Goal: Find specific page/section: Find specific page/section

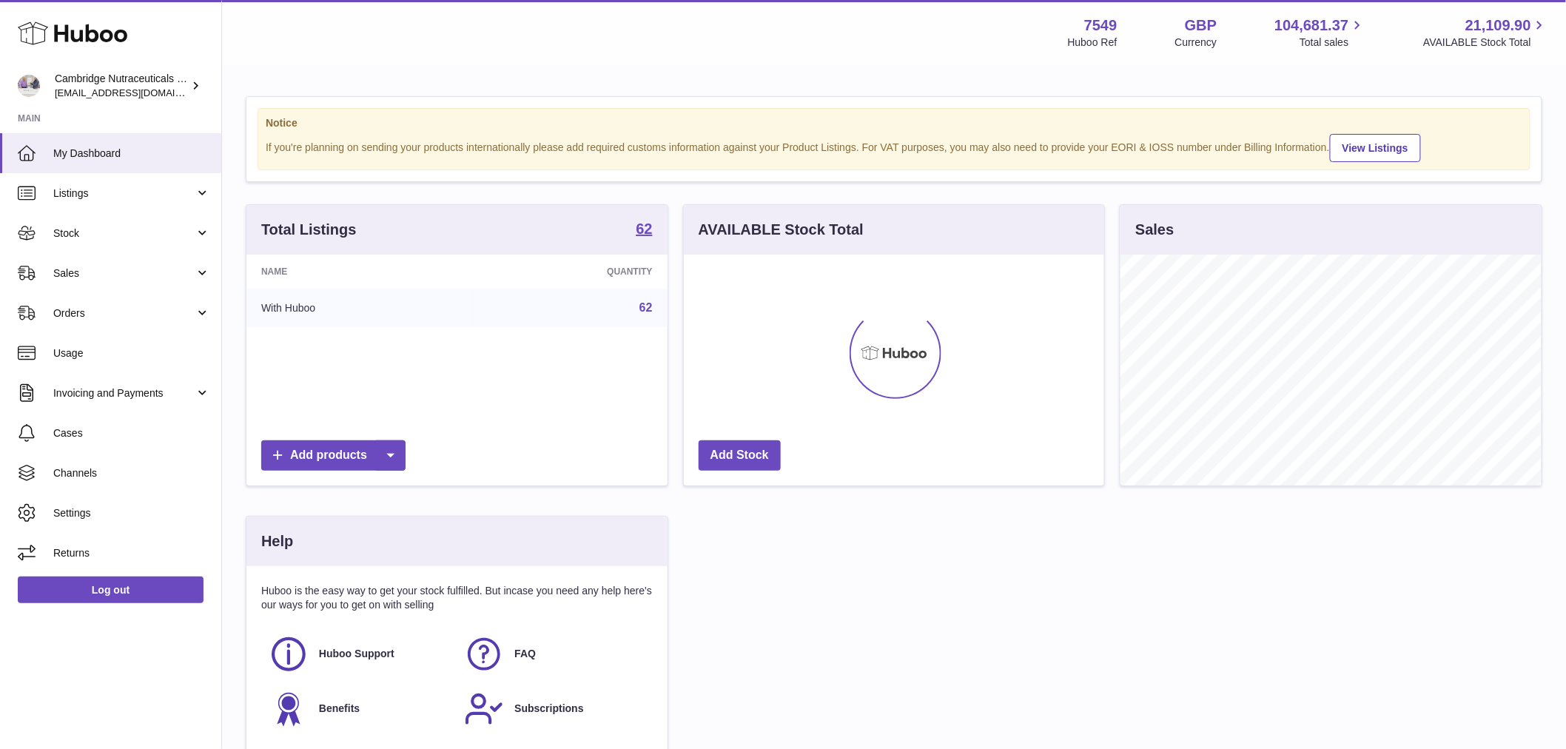
scroll to position [231, 420]
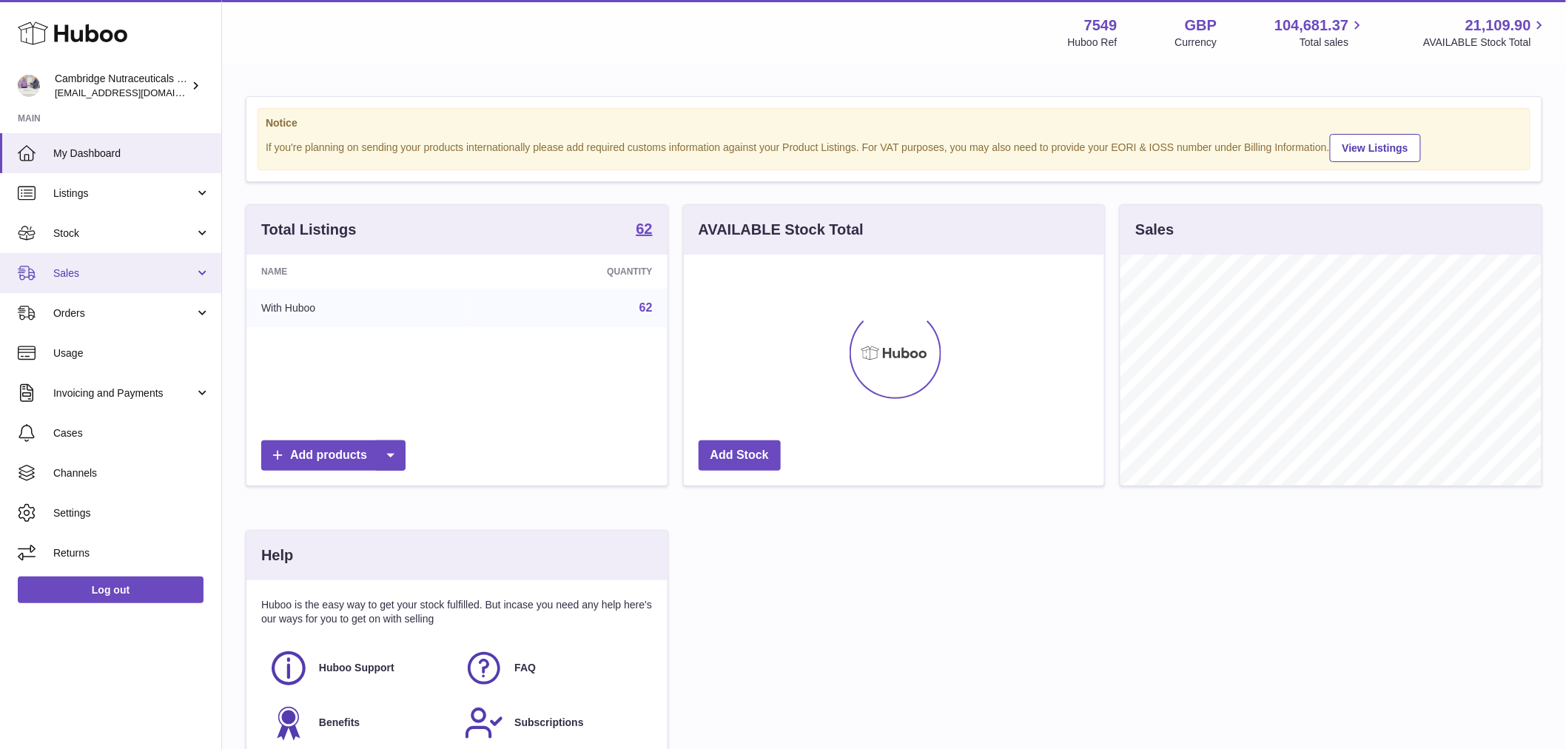
drag, startPoint x: 120, startPoint y: 267, endPoint x: 127, endPoint y: 287, distance: 21.3
click at [120, 268] on span "Sales" at bounding box center [123, 273] width 141 height 14
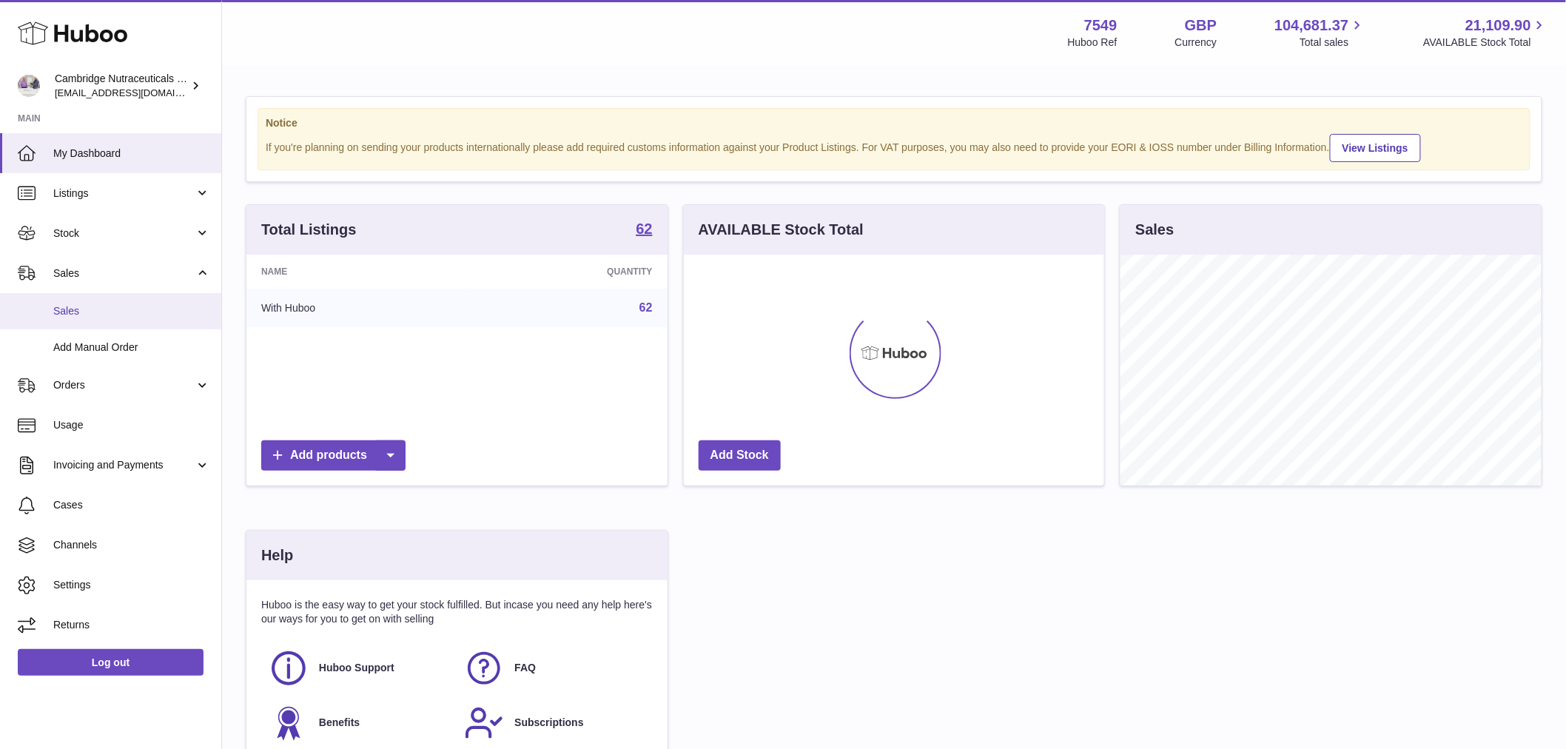
click at [129, 300] on link "Sales" at bounding box center [110, 311] width 221 height 36
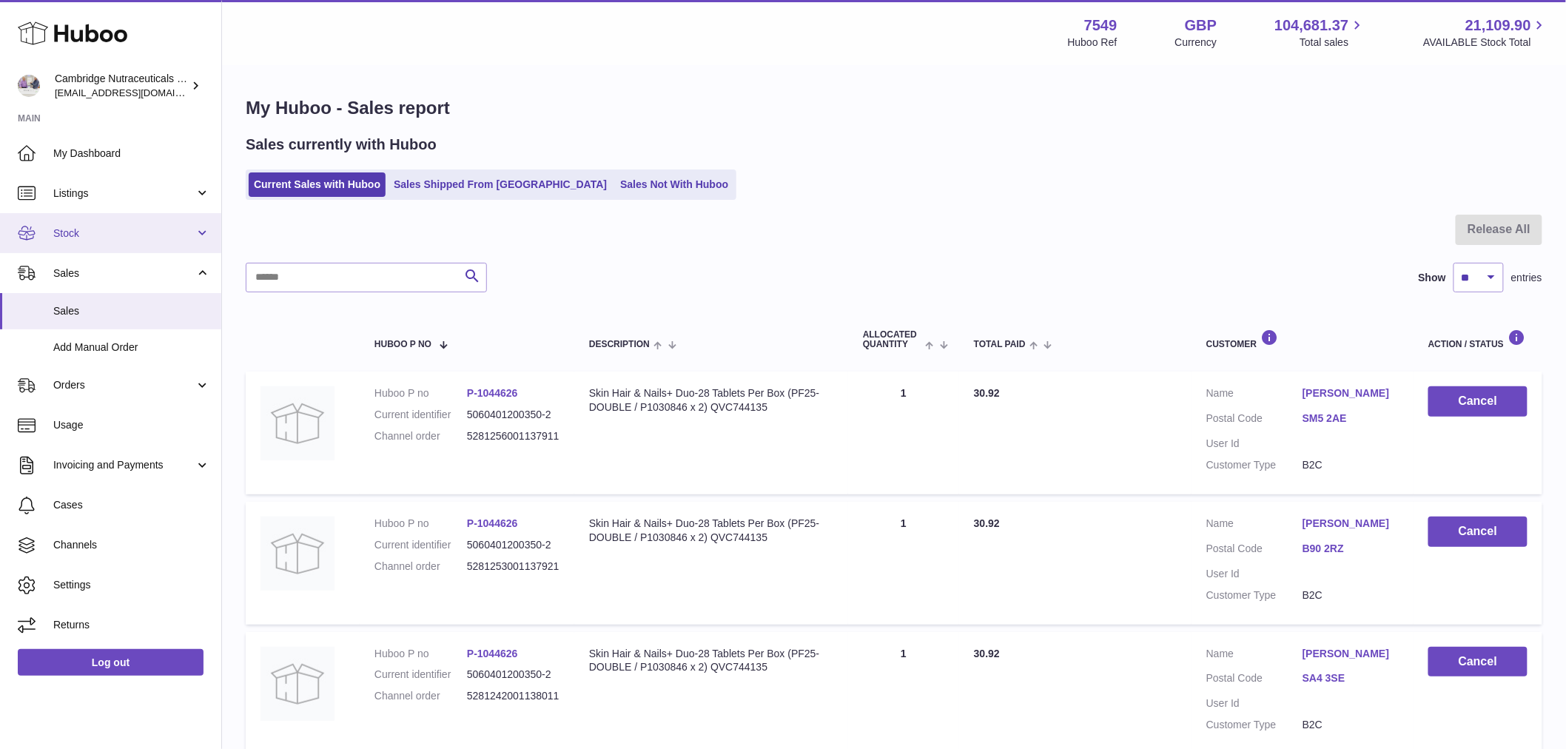
click at [127, 237] on span "Stock" at bounding box center [123, 233] width 141 height 14
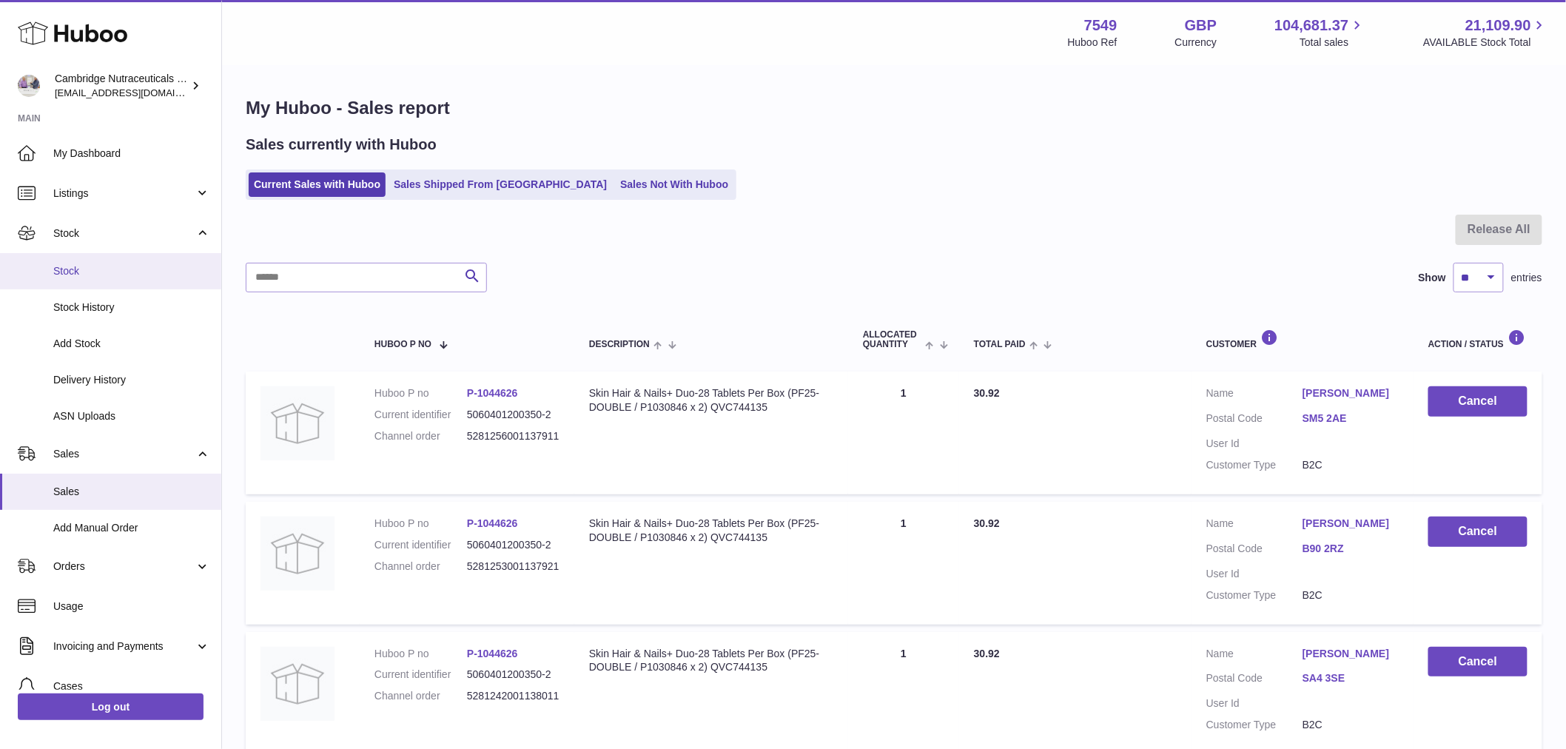
click at [124, 271] on span "Stock" at bounding box center [131, 271] width 157 height 14
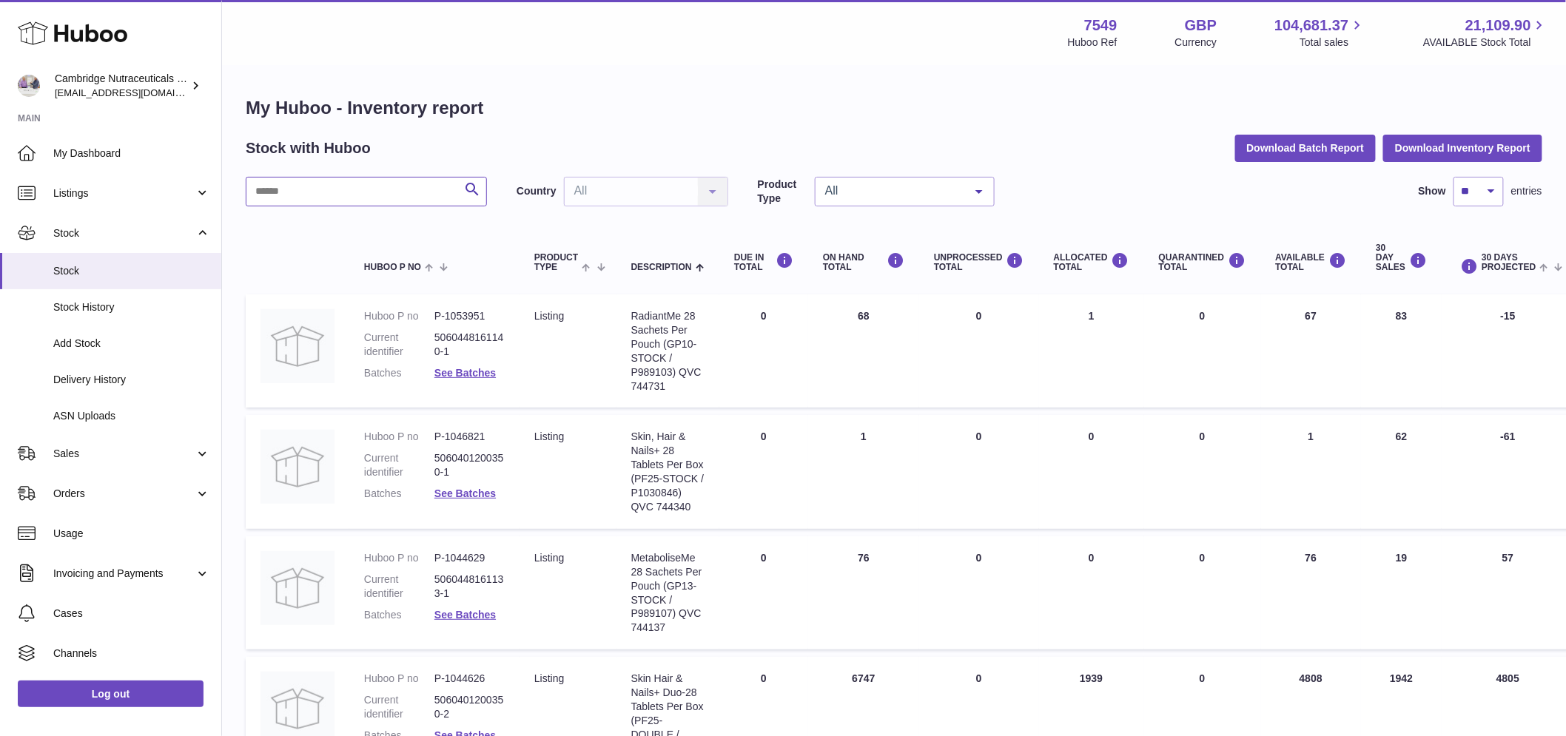
click at [319, 195] on input "text" at bounding box center [366, 192] width 241 height 30
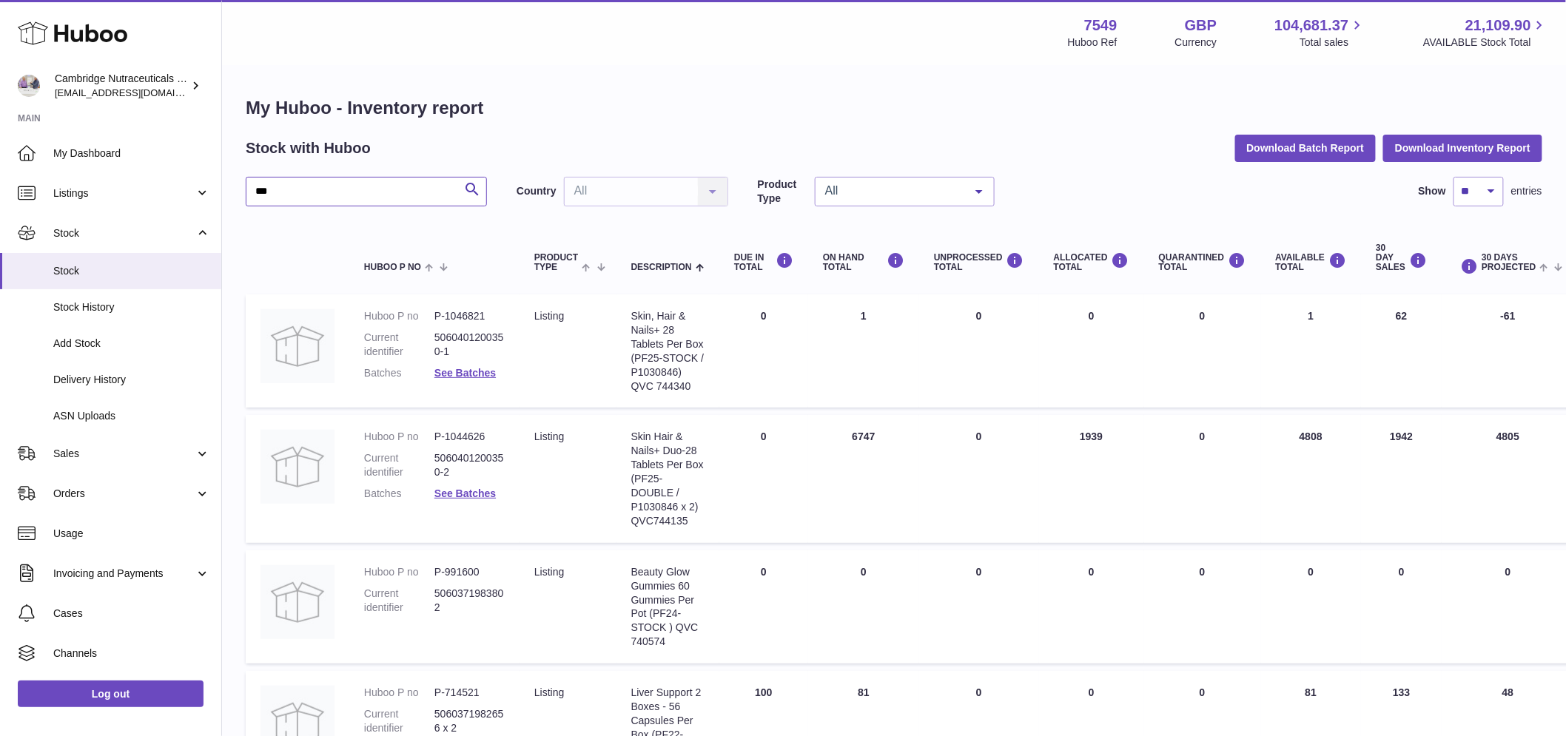
drag, startPoint x: 321, startPoint y: 196, endPoint x: 233, endPoint y: 209, distance: 88.9
click at [234, 209] on div "My Huboo - Inventory report Stock with Huboo Download Batch Report Download Inv…" at bounding box center [894, 579] width 1344 height 1025
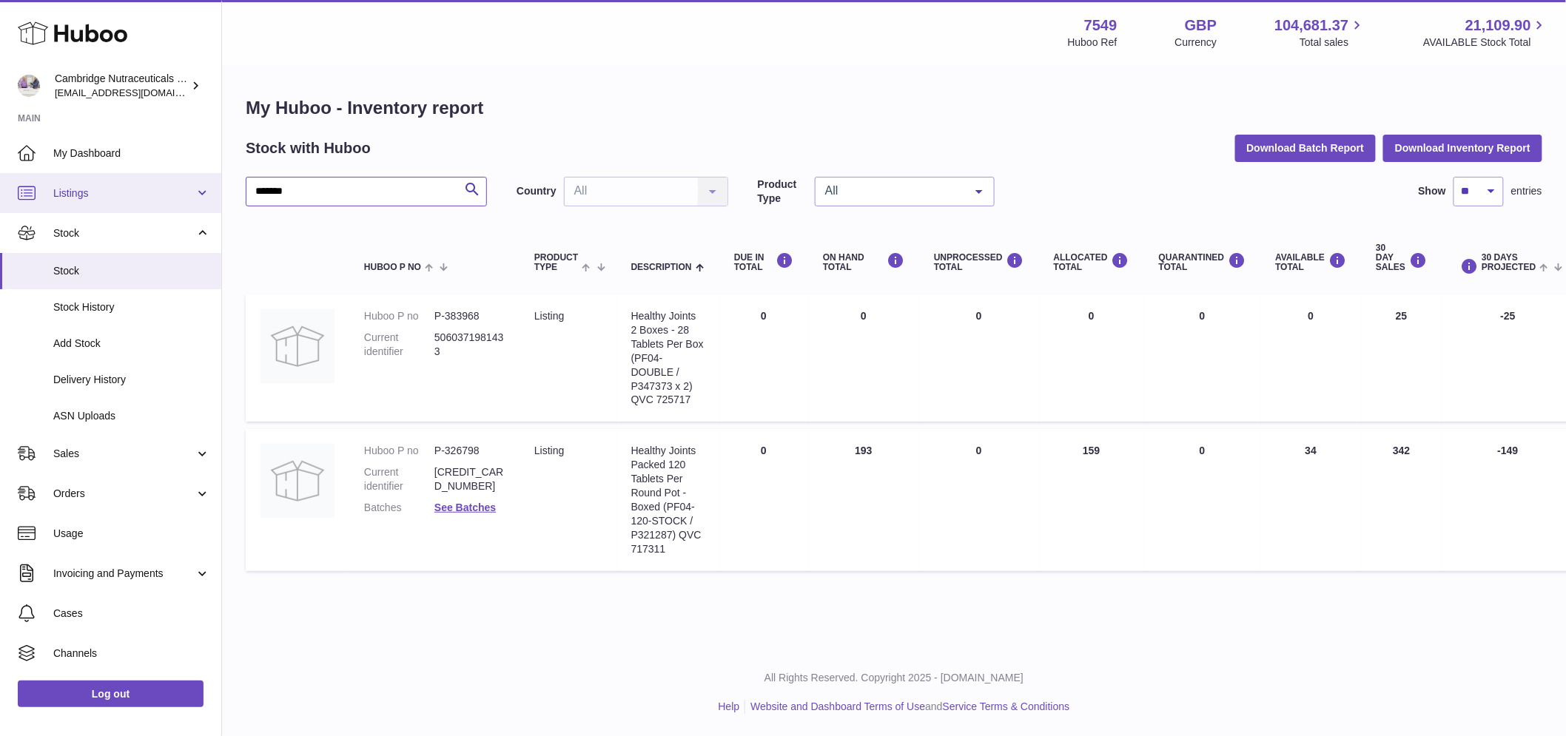
type input "*******"
click at [93, 189] on span "Listings" at bounding box center [123, 193] width 141 height 14
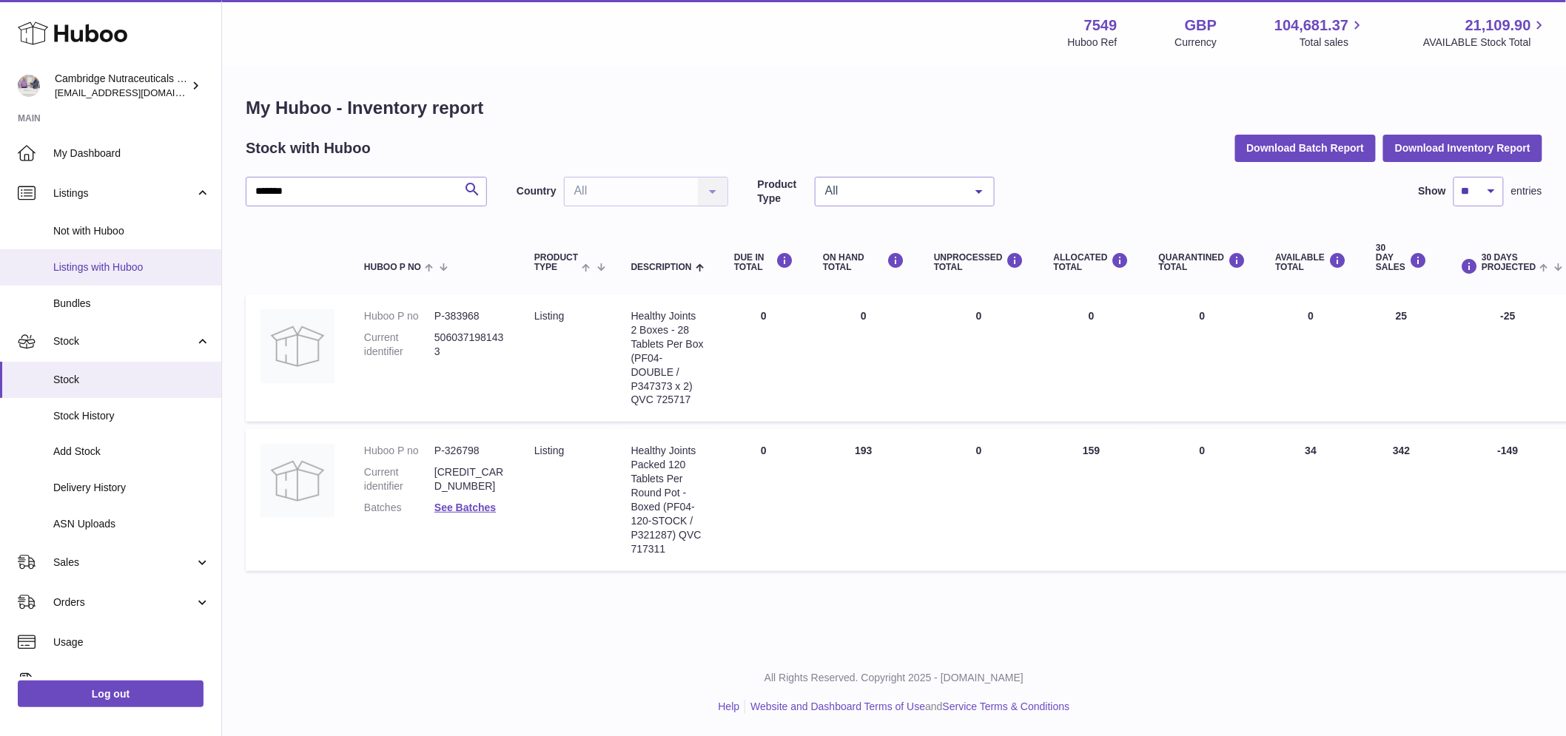
click at [124, 260] on span "Listings with Huboo" at bounding box center [131, 267] width 157 height 14
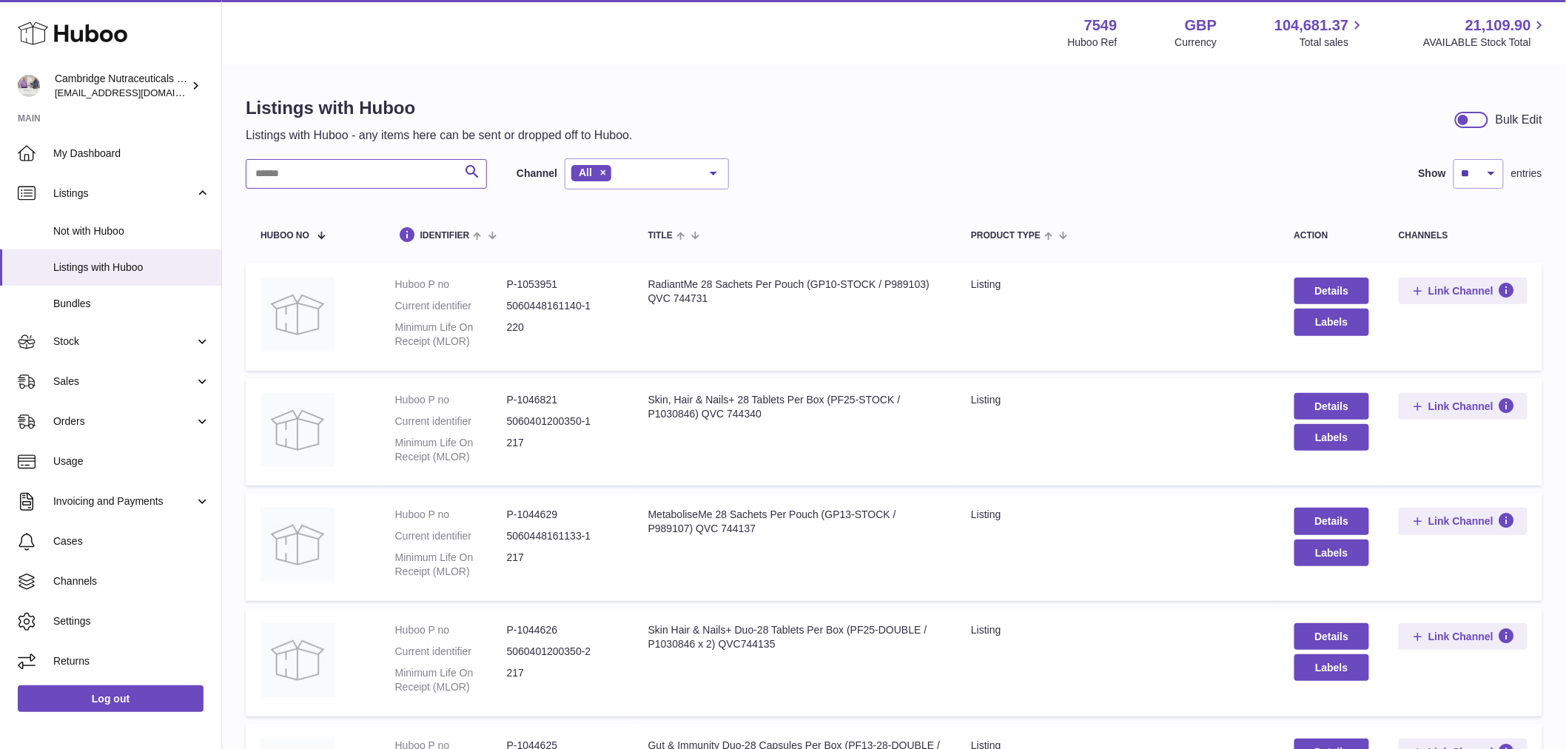
click at [376, 182] on input "text" at bounding box center [366, 174] width 241 height 30
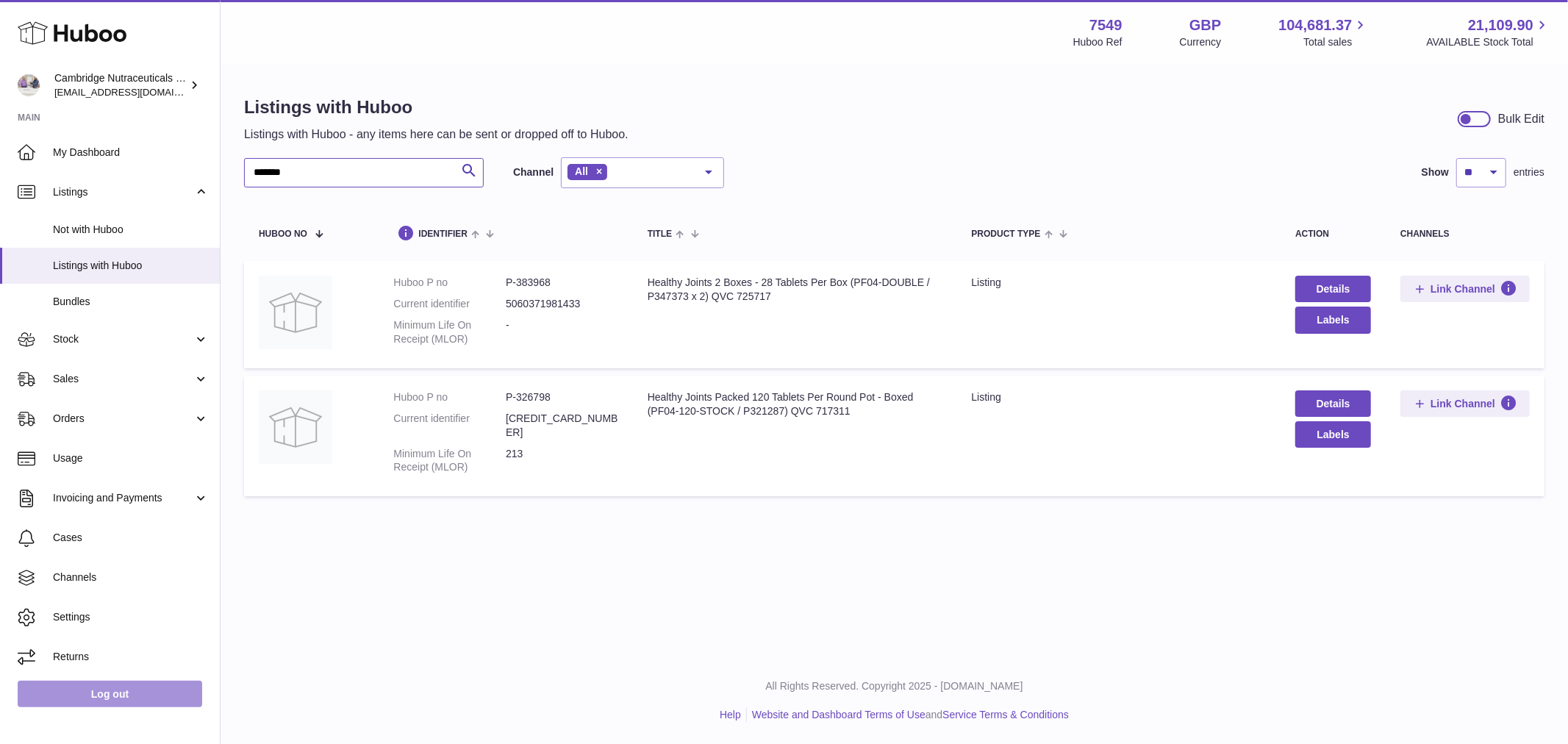
type input "*******"
click at [114, 688] on link "Log out" at bounding box center [110, 693] width 185 height 27
